Goal: Use online tool/utility: Utilize a website feature to perform a specific function

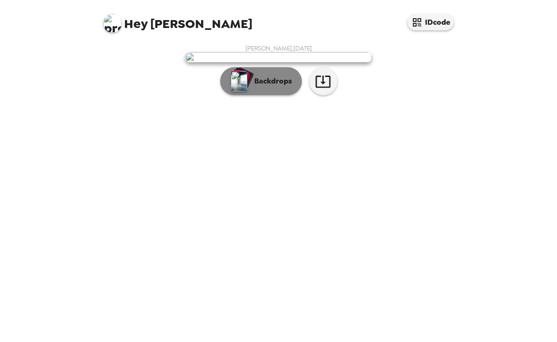
click at [266, 95] on button "Backdrops" at bounding box center [261, 81] width 82 height 28
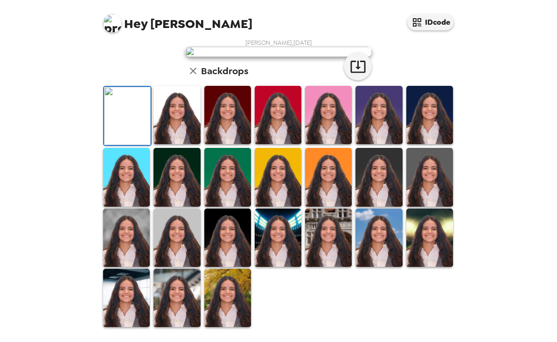
scroll to position [229, 0]
click at [185, 125] on img at bounding box center [177, 115] width 47 height 58
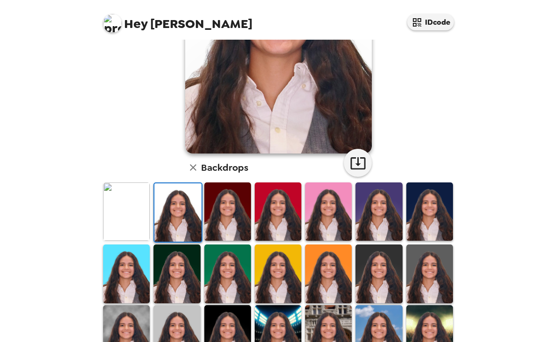
scroll to position [133, 0]
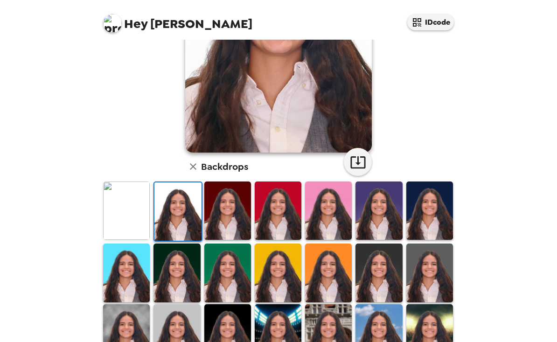
click at [387, 224] on img at bounding box center [379, 211] width 47 height 58
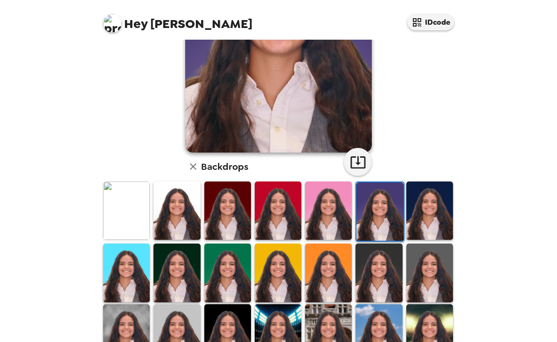
scroll to position [0, 0]
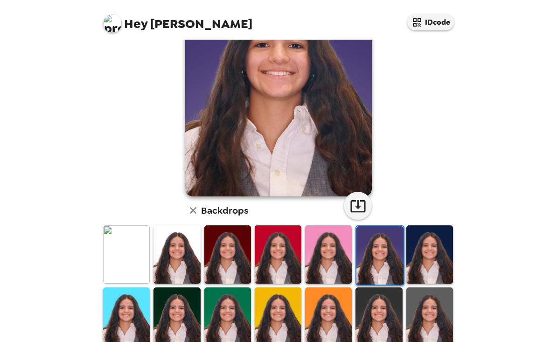
click at [428, 278] on img at bounding box center [429, 254] width 47 height 58
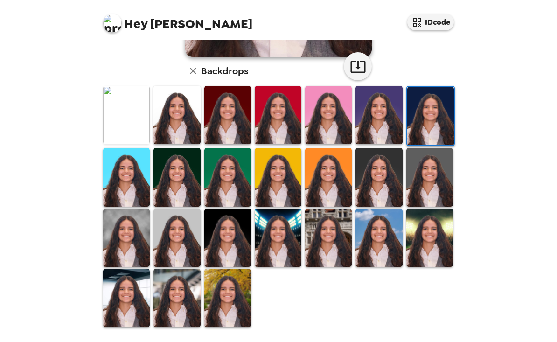
scroll to position [229, 0]
click at [127, 294] on img at bounding box center [126, 298] width 47 height 58
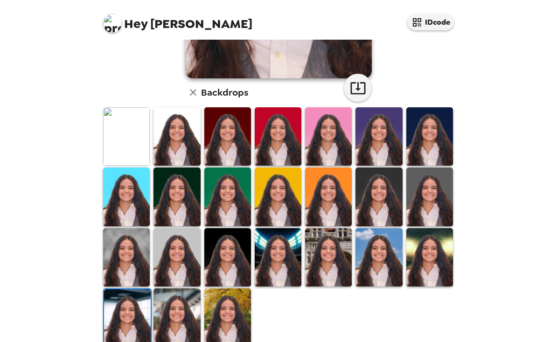
scroll to position [201, 0]
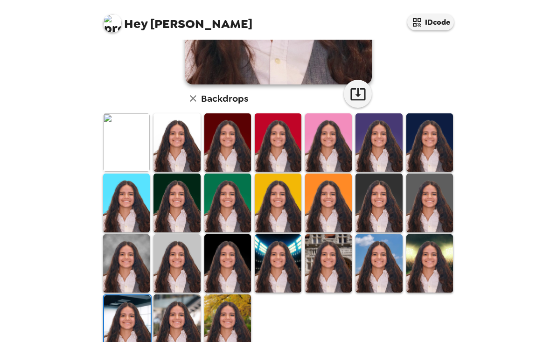
click at [394, 135] on img at bounding box center [379, 142] width 47 height 58
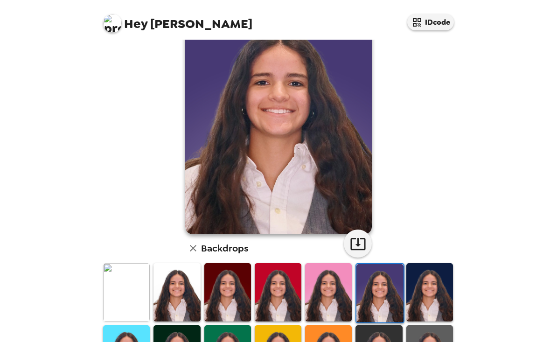
scroll to position [53, 0]
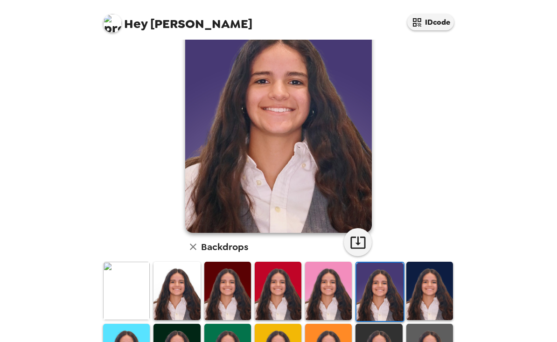
click at [187, 294] on img at bounding box center [177, 291] width 47 height 58
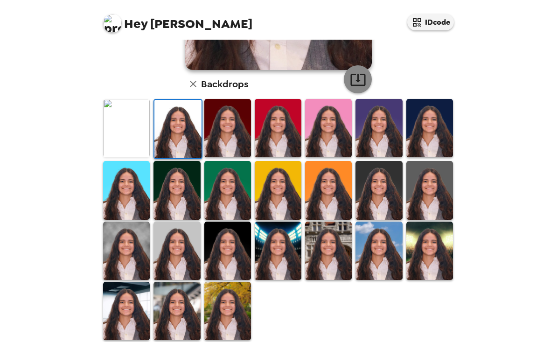
scroll to position [217, 0]
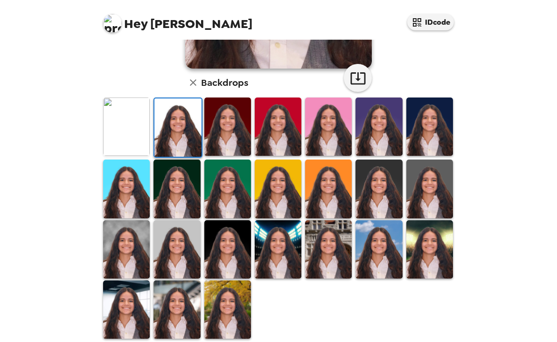
click at [377, 134] on img at bounding box center [379, 127] width 47 height 58
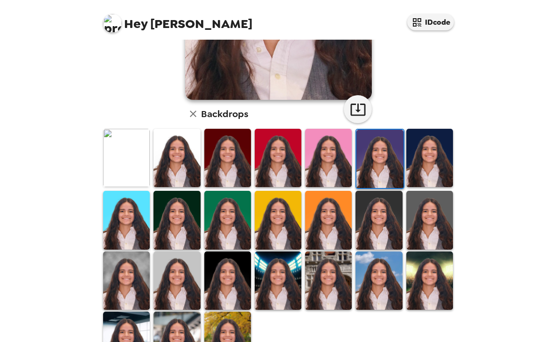
scroll to position [186, 0]
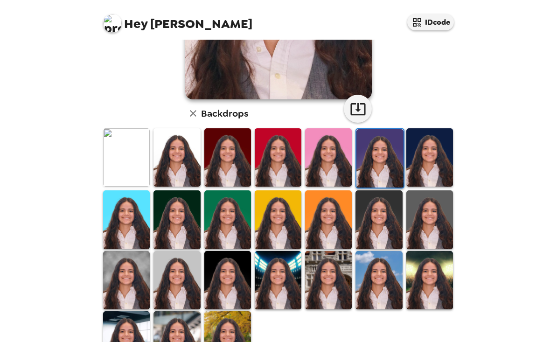
click at [281, 157] on img at bounding box center [278, 157] width 47 height 58
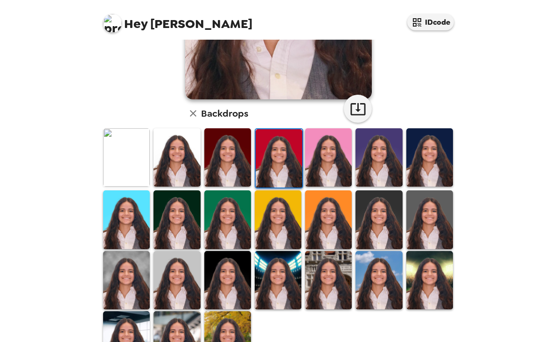
click at [130, 157] on img at bounding box center [126, 157] width 47 height 58
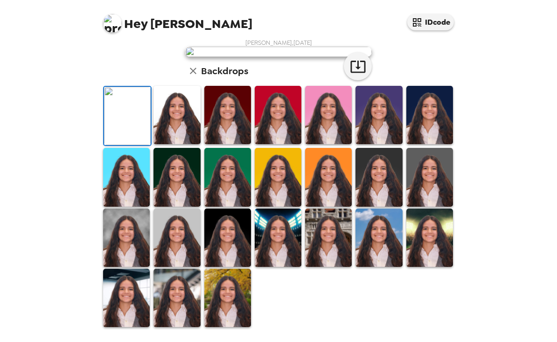
scroll to position [0, 0]
click at [132, 298] on img at bounding box center [126, 298] width 47 height 58
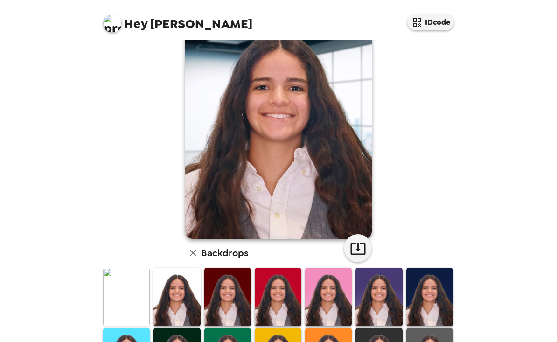
scroll to position [229, 0]
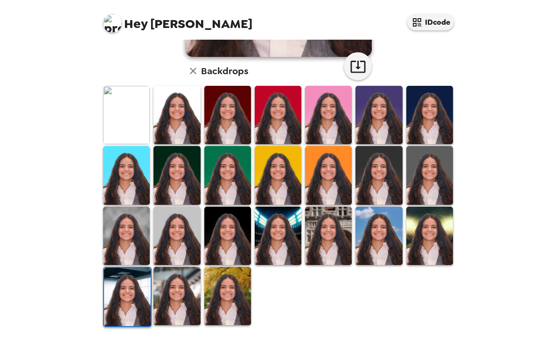
click at [223, 309] on img at bounding box center [227, 296] width 47 height 58
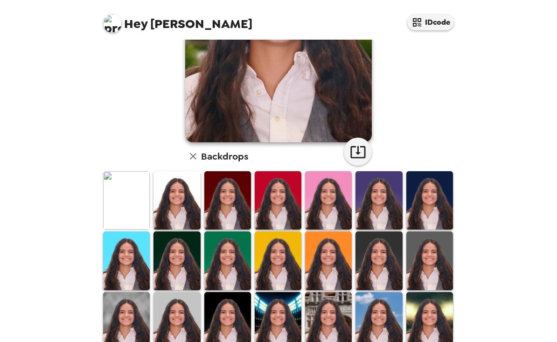
scroll to position [149, 0]
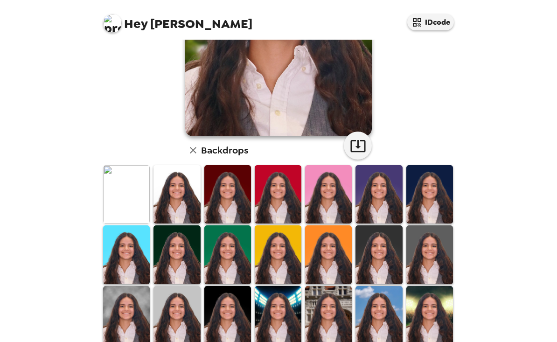
click at [171, 203] on img at bounding box center [177, 194] width 47 height 58
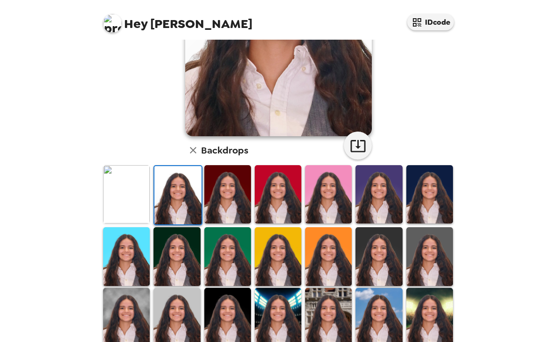
scroll to position [0, 0]
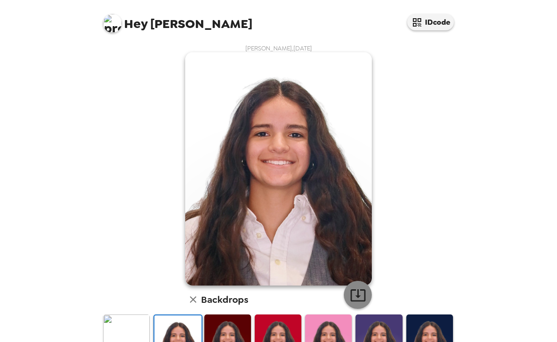
click at [362, 295] on icon "button" at bounding box center [358, 295] width 16 height 16
